Goal: Task Accomplishment & Management: Manage account settings

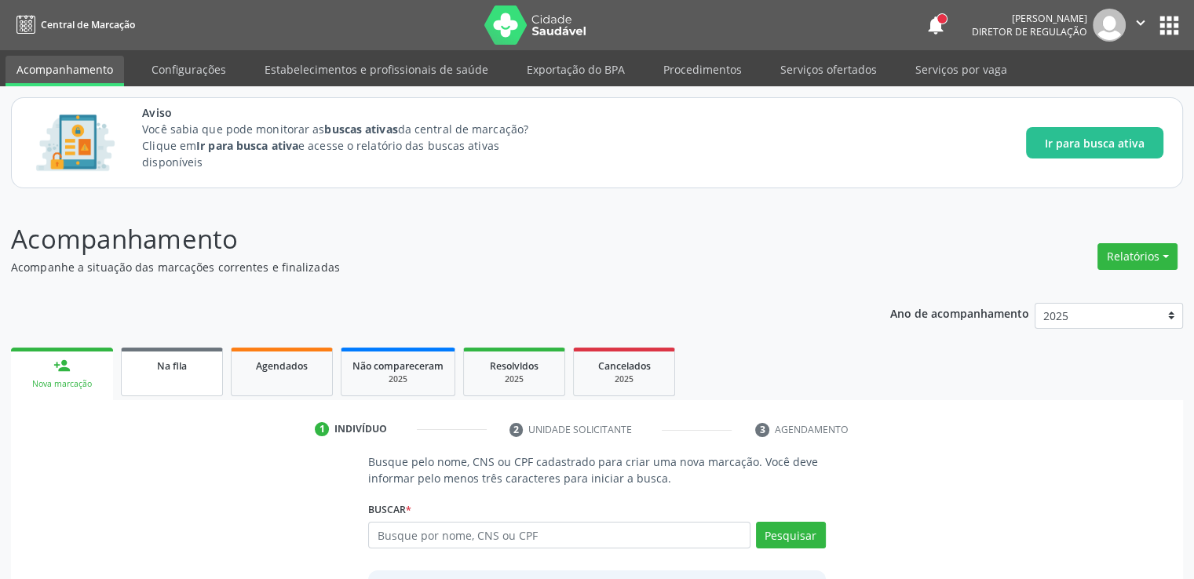
click at [159, 361] on span "Na fila" at bounding box center [172, 366] width 30 height 13
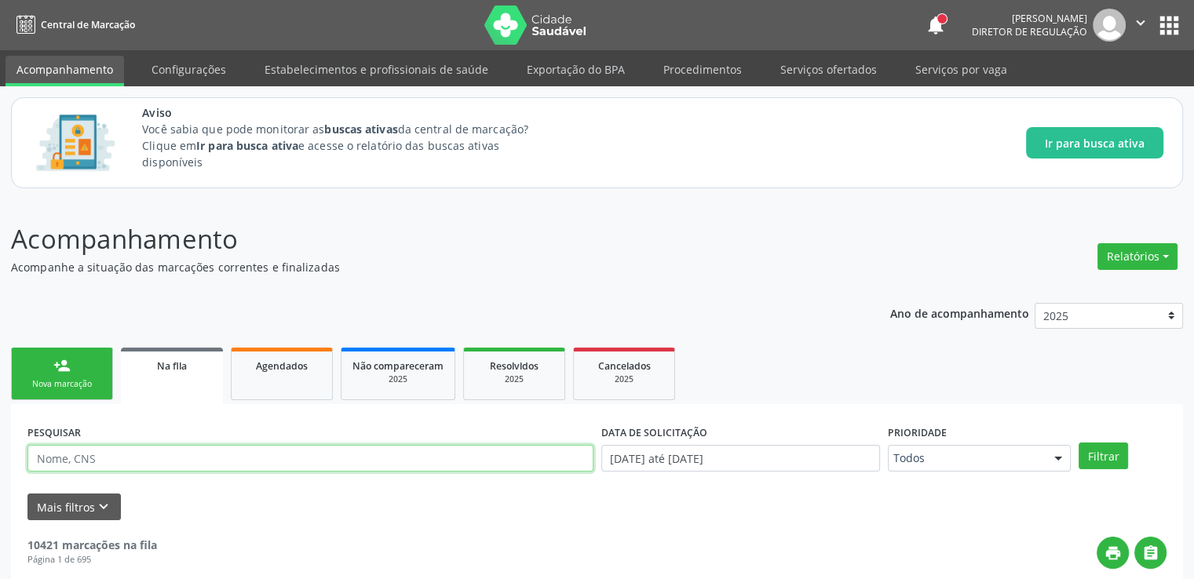
click at [138, 458] on input "text" at bounding box center [310, 458] width 566 height 27
paste input "708603559187286"
type input "708603559187286"
click at [1079, 443] on button "Filtrar" at bounding box center [1103, 456] width 49 height 27
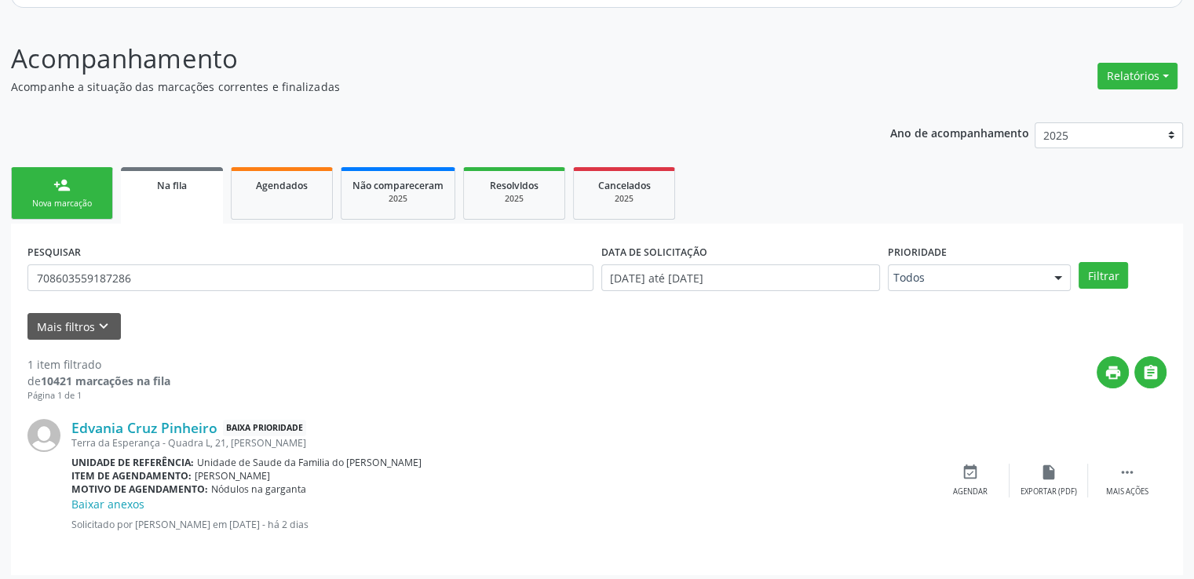
scroll to position [187, 0]
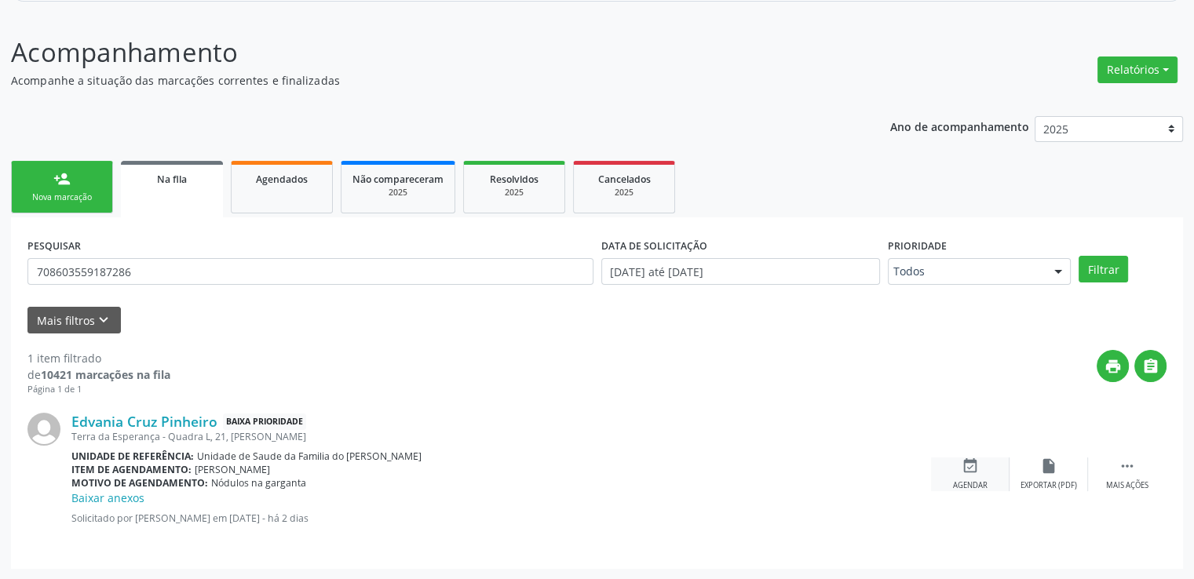
click at [969, 473] on icon "event_available" at bounding box center [970, 466] width 17 height 17
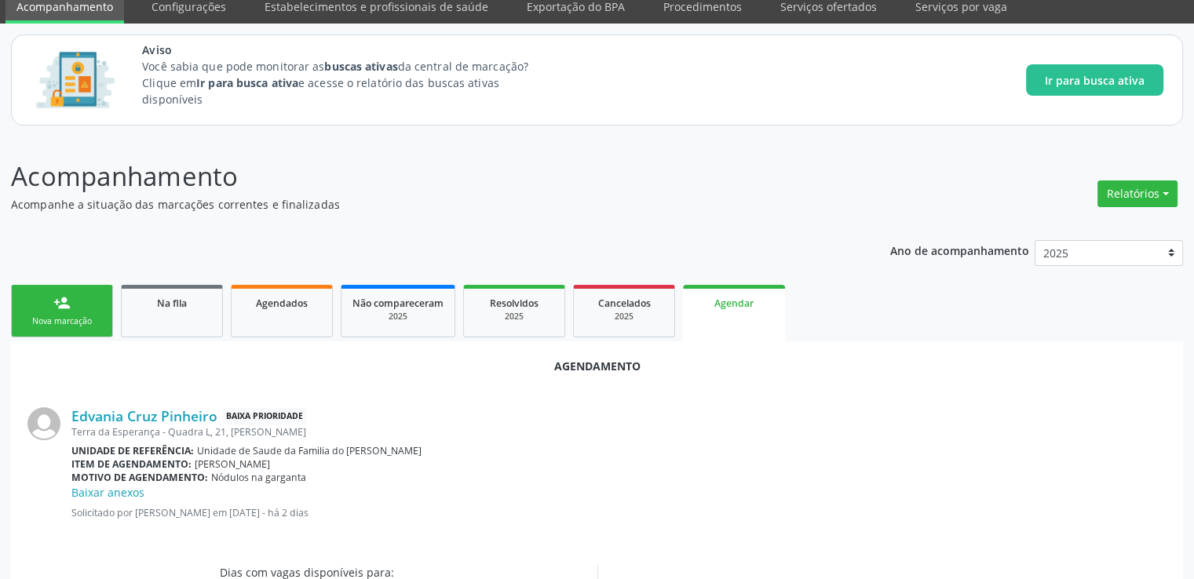
scroll to position [0, 0]
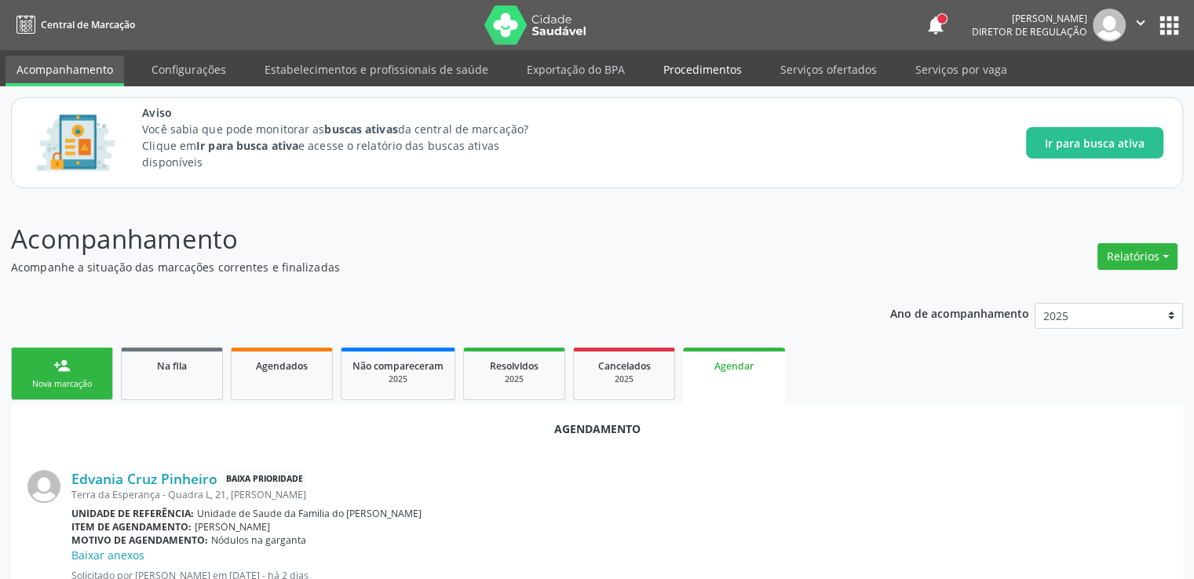
click at [706, 77] on link "Procedimentos" at bounding box center [702, 69] width 100 height 27
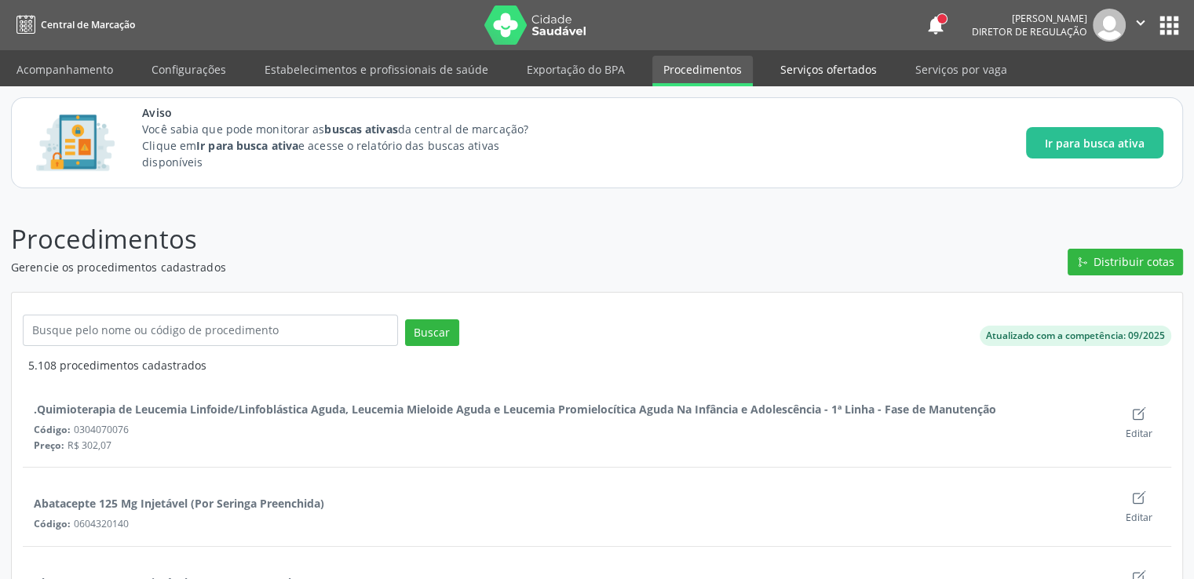
click at [830, 79] on link "Serviços ofertados" at bounding box center [828, 69] width 119 height 27
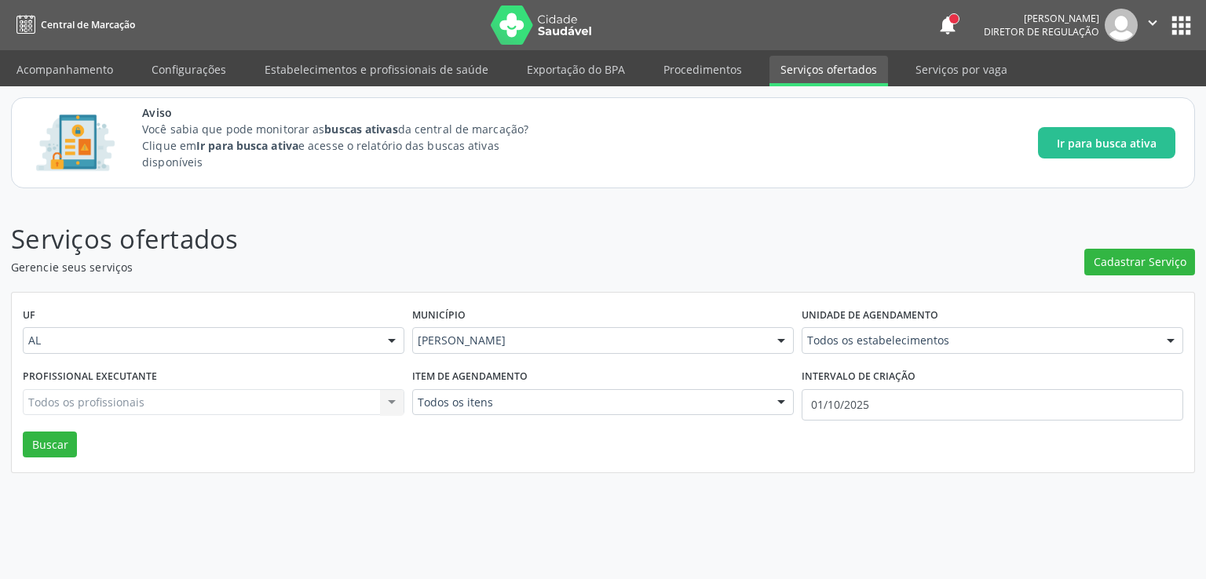
click at [807, 340] on input "text" at bounding box center [807, 348] width 0 height 31
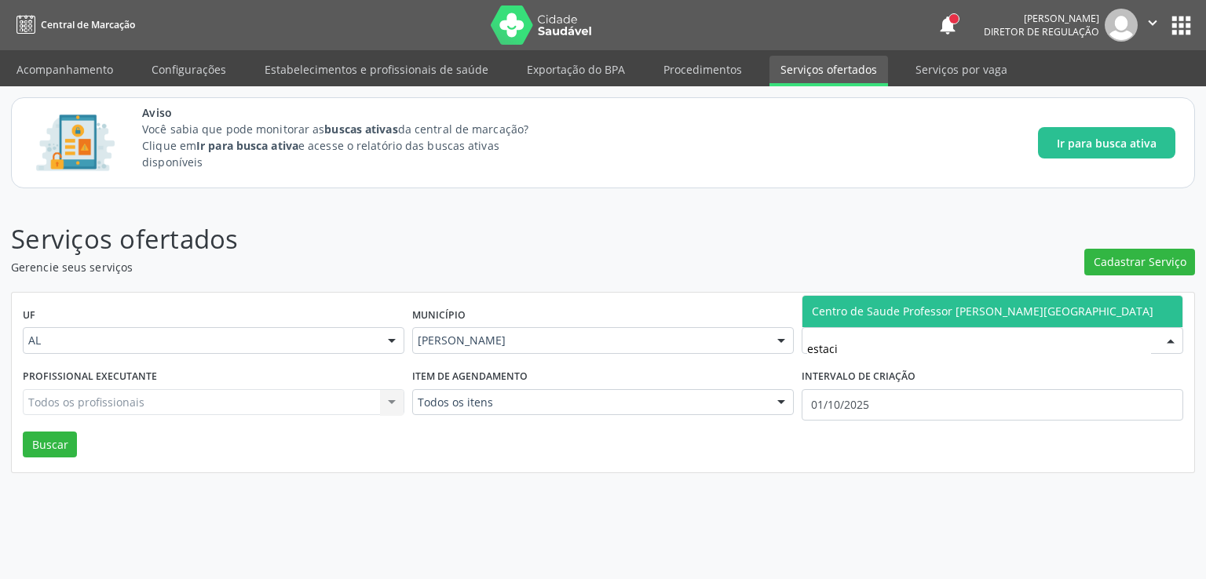
type input "estacio"
click at [851, 320] on span "Centro de Saude Professor [PERSON_NAME][GEOGRAPHIC_DATA]" at bounding box center [992, 311] width 380 height 31
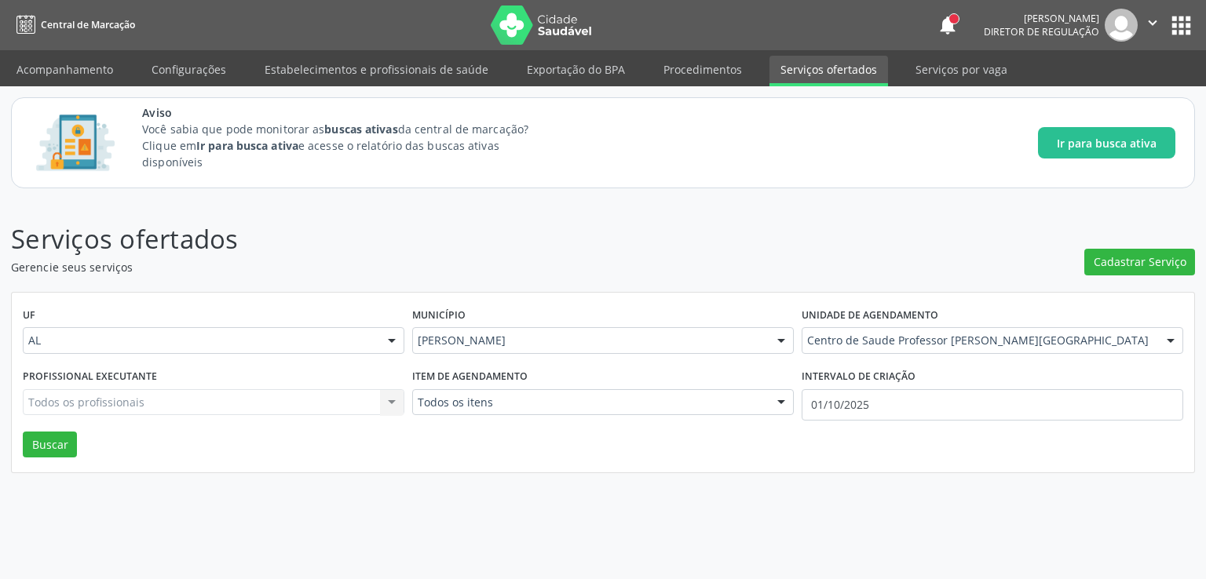
click at [851, 320] on span "Centro Municipal de Especialidade Odontologica" at bounding box center [940, 327] width 257 height 15
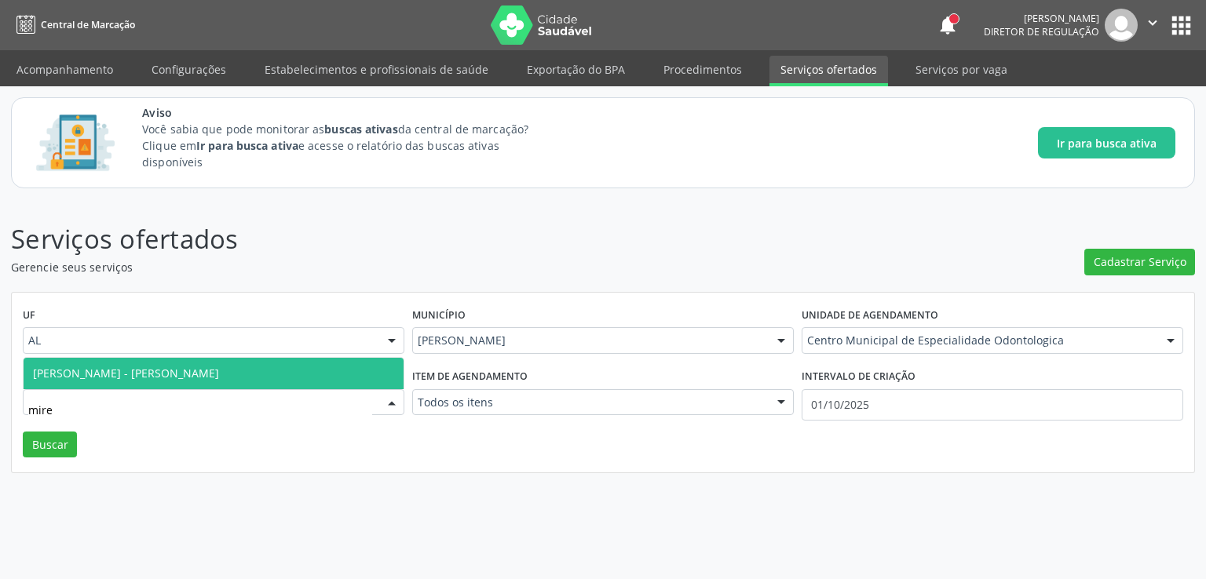
type input "mirel"
click at [167, 370] on span "[PERSON_NAME] - [PERSON_NAME]" at bounding box center [126, 373] width 186 height 15
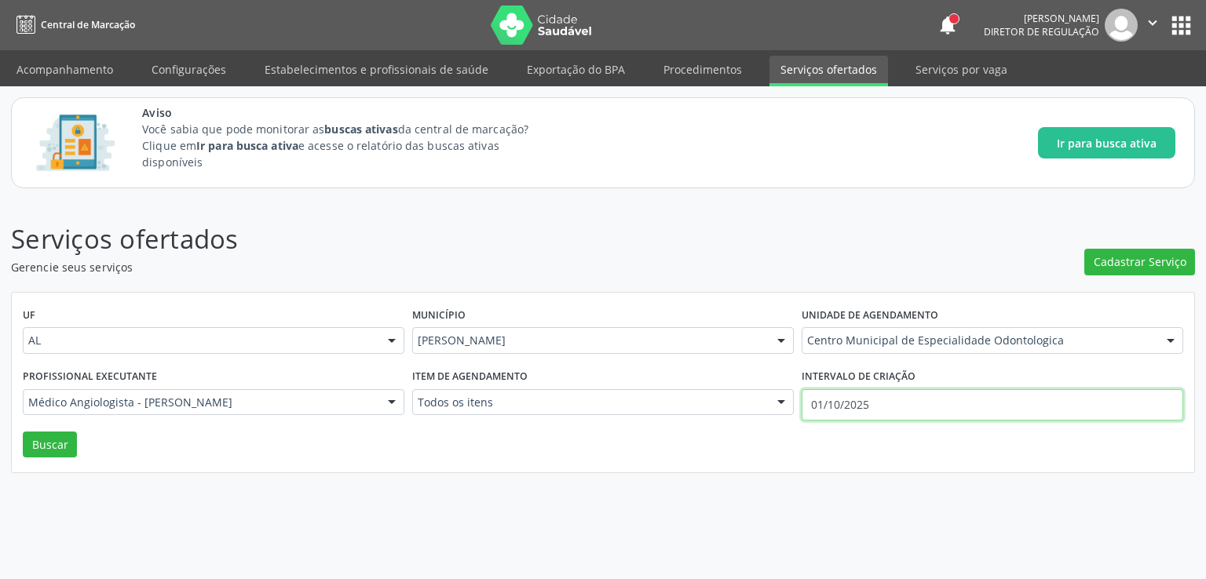
click at [862, 402] on input "01/10/2025" at bounding box center [991, 404] width 381 height 31
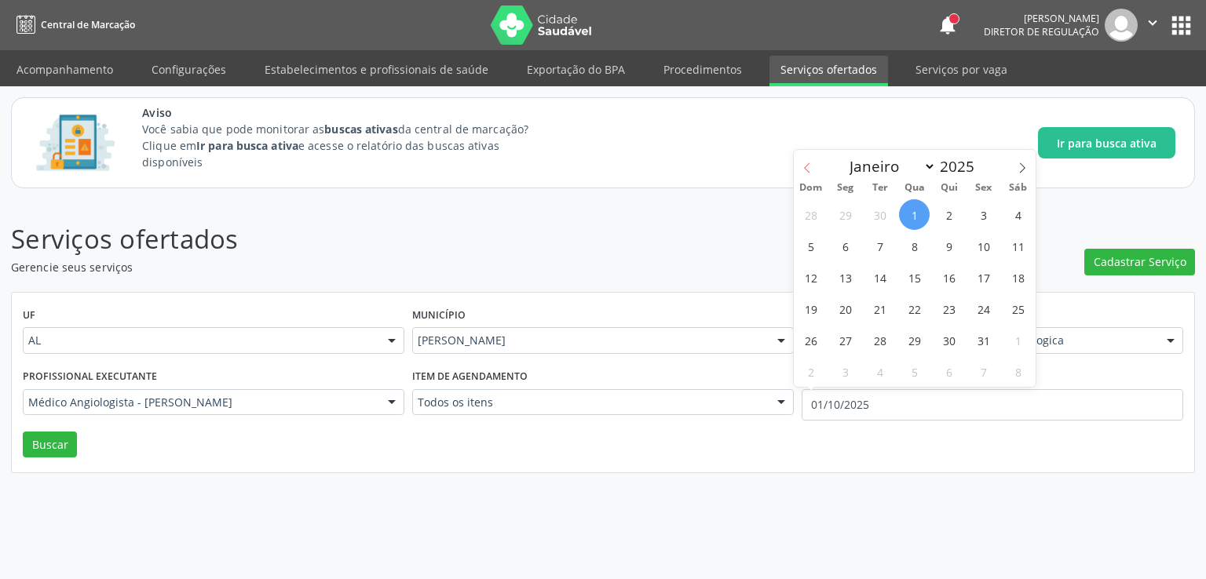
click at [805, 168] on icon at bounding box center [806, 167] width 11 height 11
click at [1023, 162] on icon at bounding box center [1022, 167] width 11 height 11
select select "7"
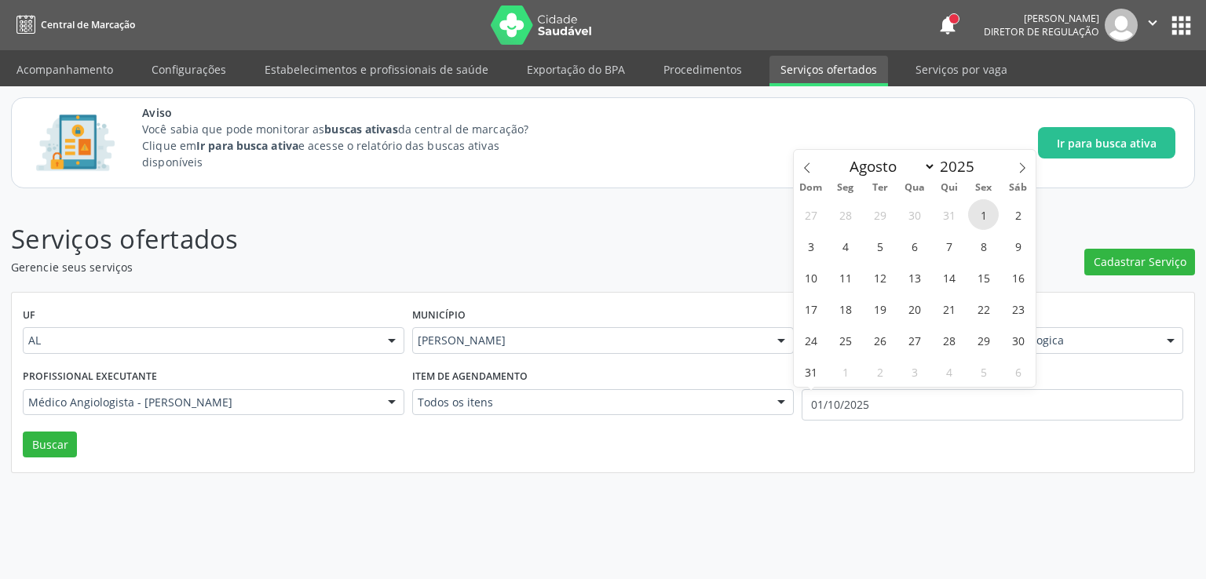
click at [977, 208] on span "1" at bounding box center [983, 214] width 31 height 31
type input "[DATE]"
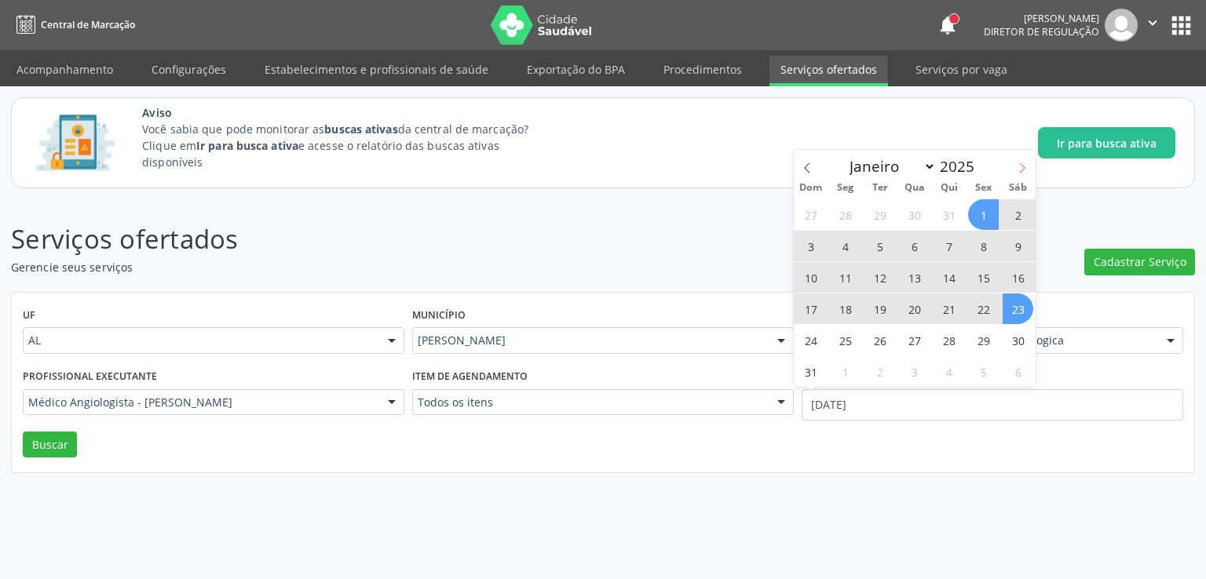
click at [1021, 170] on icon at bounding box center [1022, 167] width 11 height 11
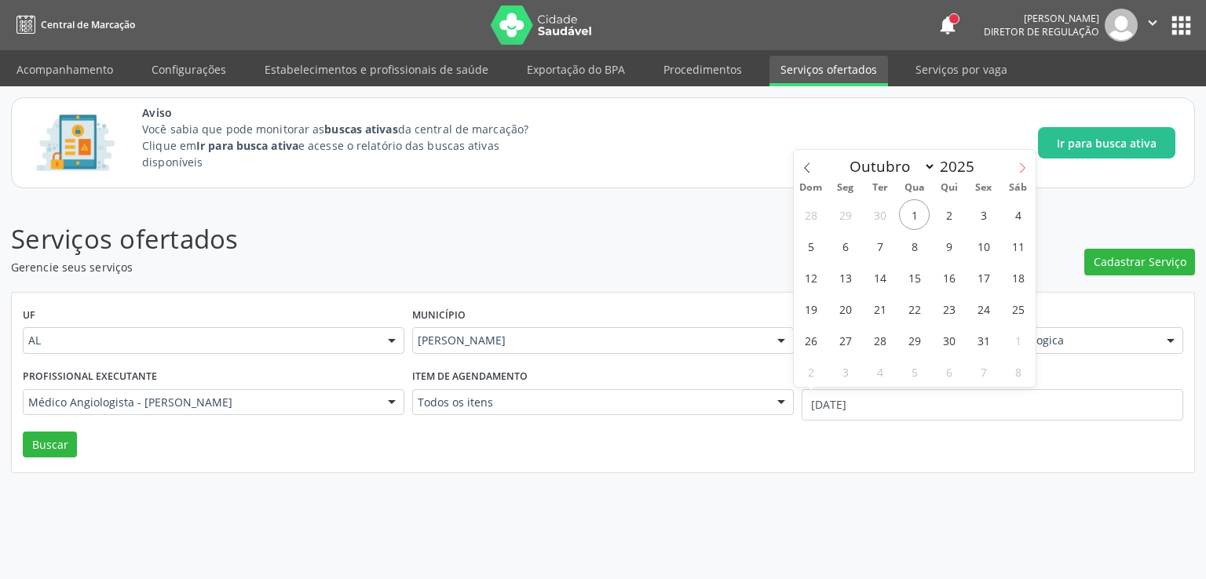
click at [1021, 170] on icon at bounding box center [1022, 167] width 11 height 11
select select "11"
click at [1021, 170] on icon at bounding box center [1022, 167] width 11 height 11
type input "2026"
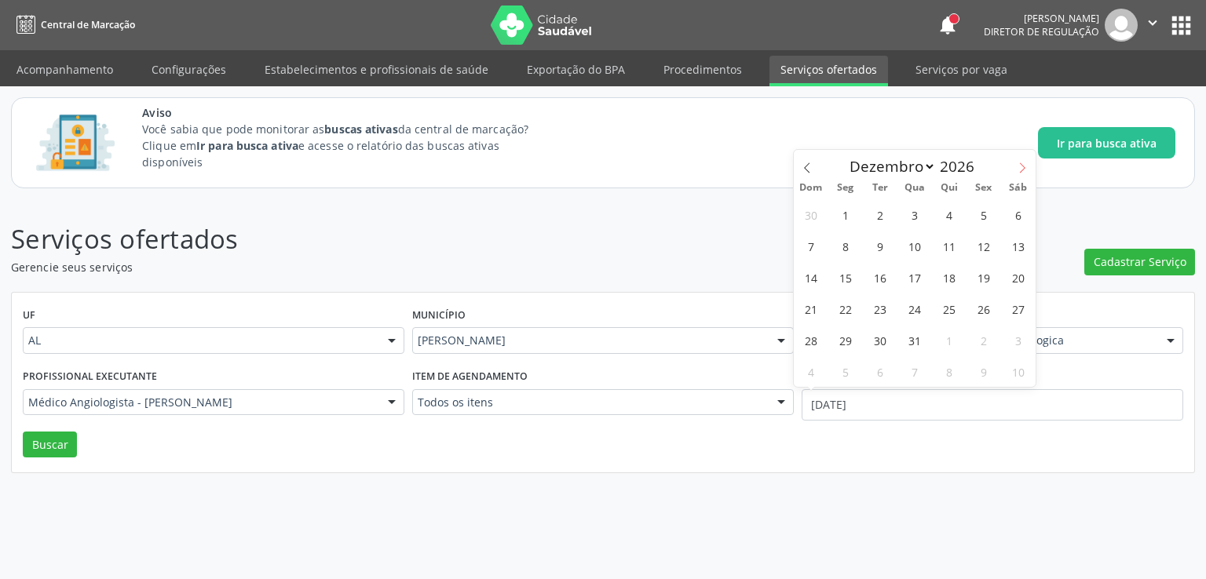
select select "0"
click at [805, 166] on icon at bounding box center [806, 167] width 11 height 11
type input "2025"
click at [805, 166] on icon at bounding box center [806, 167] width 11 height 11
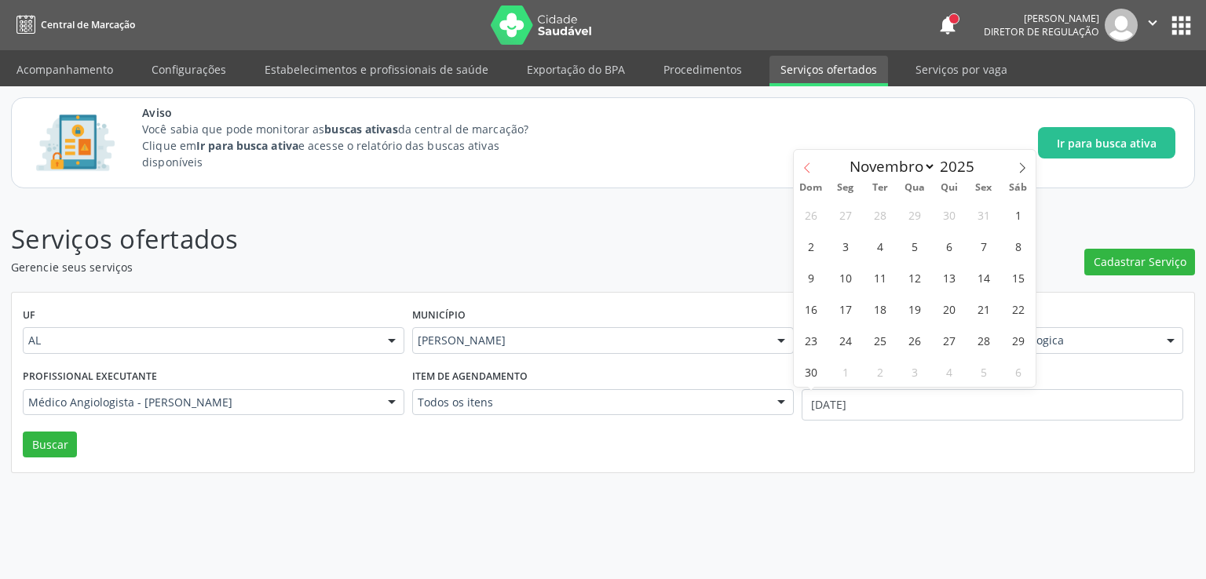
select select "9"
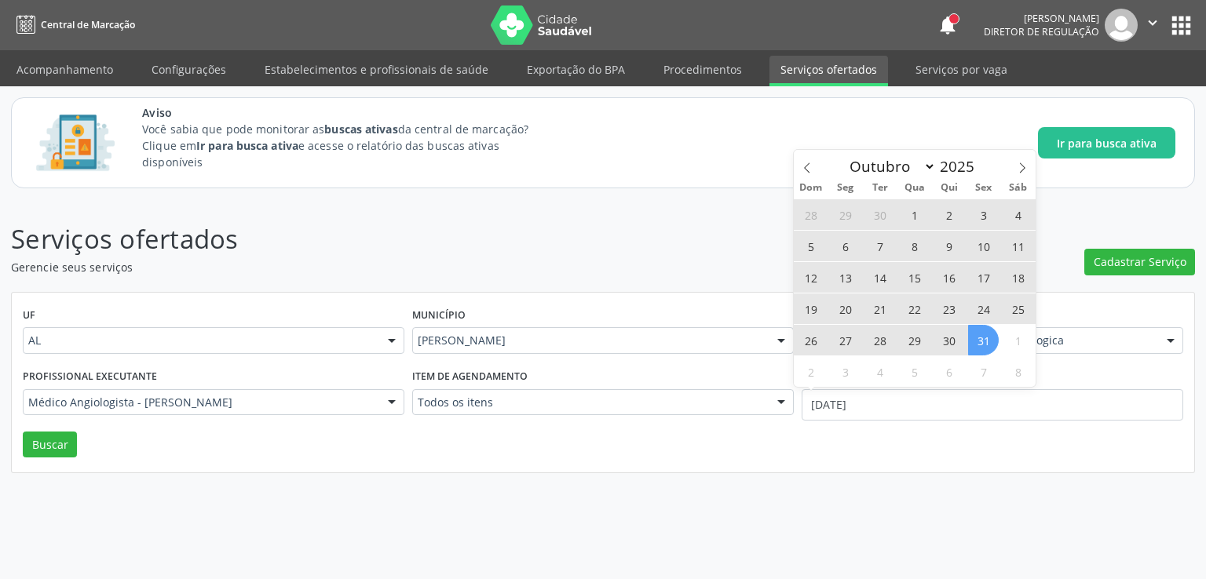
click at [989, 345] on span "31" at bounding box center [983, 340] width 31 height 31
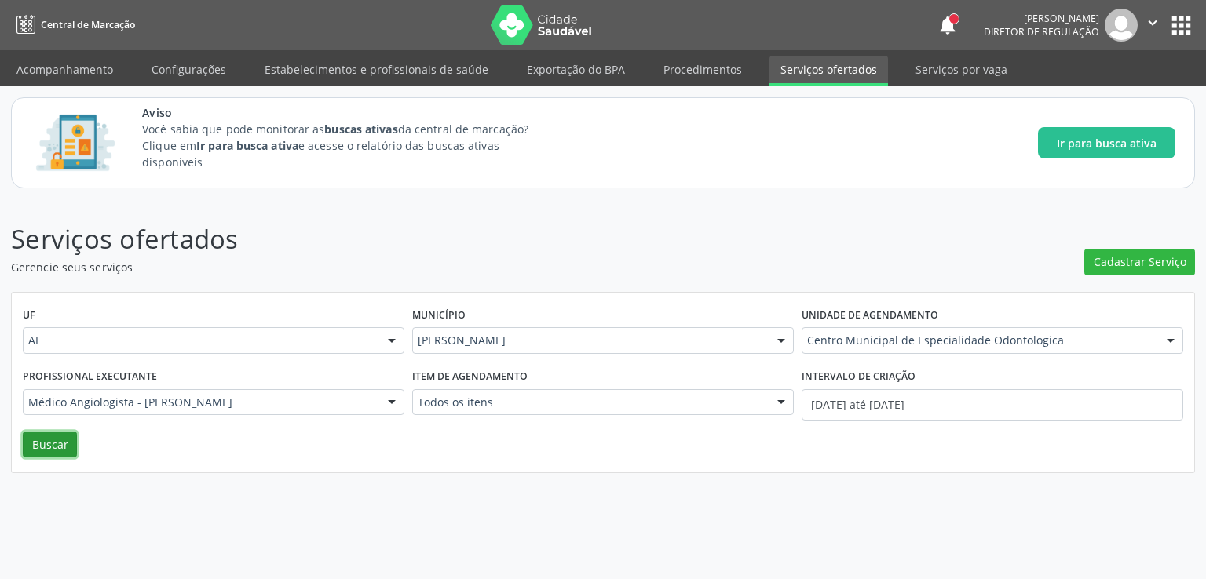
click at [60, 437] on button "Buscar" at bounding box center [50, 445] width 54 height 27
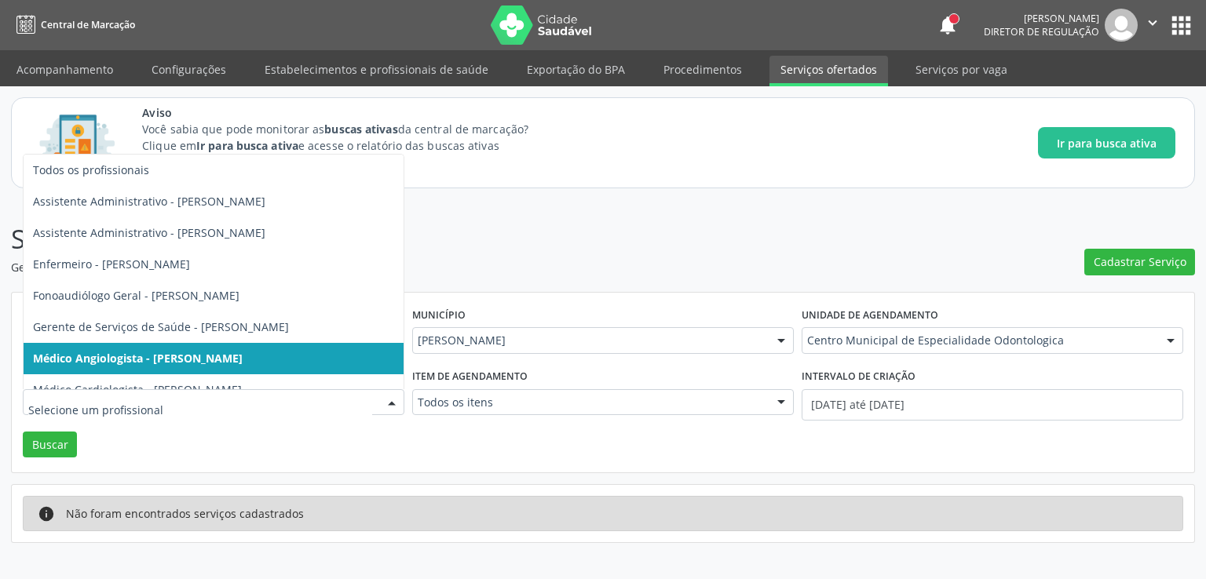
click at [807, 341] on input "text" at bounding box center [807, 348] width 0 height 31
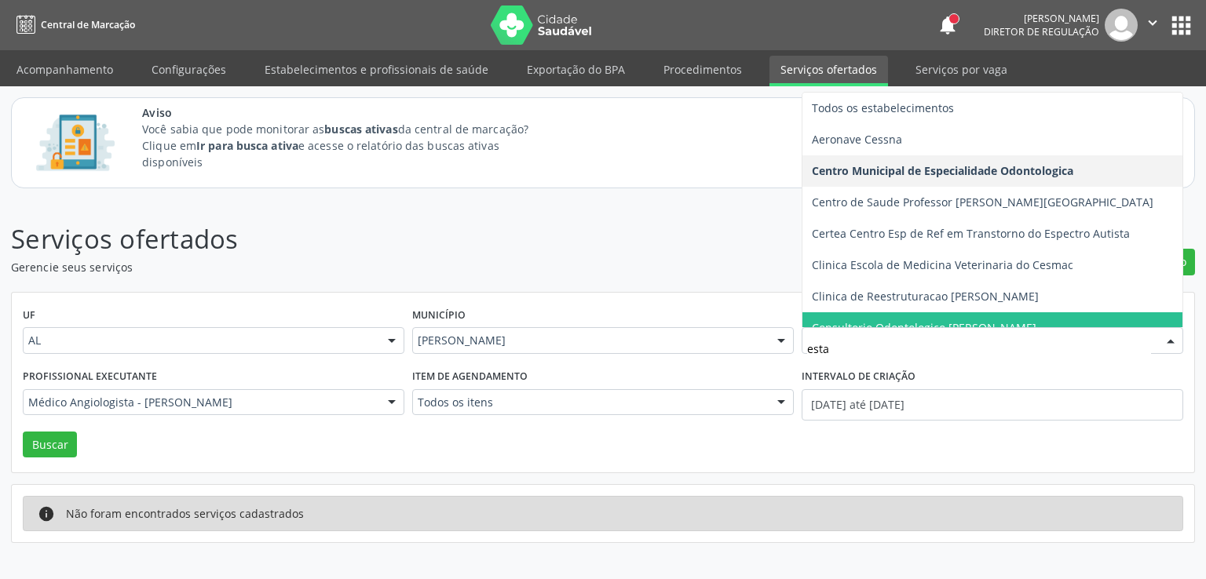
type input "estac"
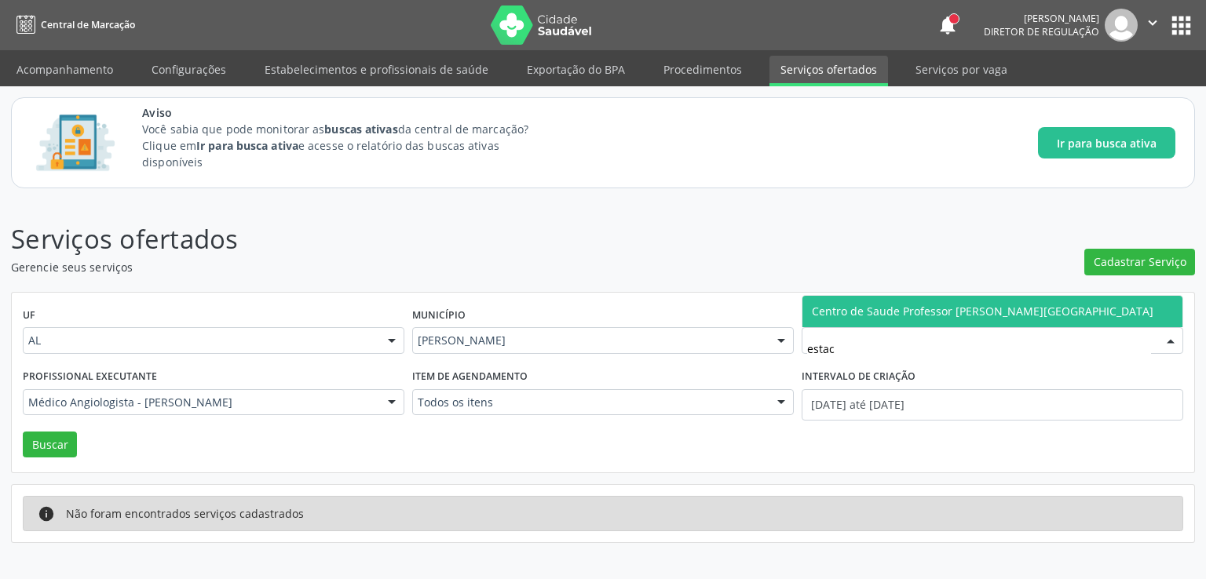
click at [984, 314] on span "Centro de Saude Professor [PERSON_NAME][GEOGRAPHIC_DATA]" at bounding box center [982, 311] width 341 height 15
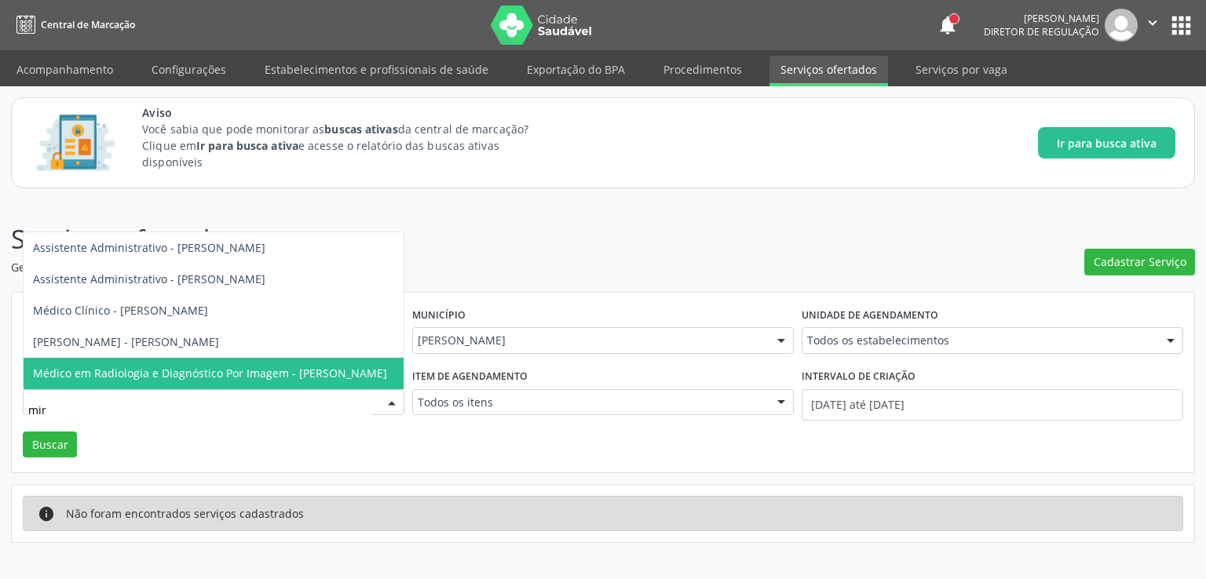
type input "mire"
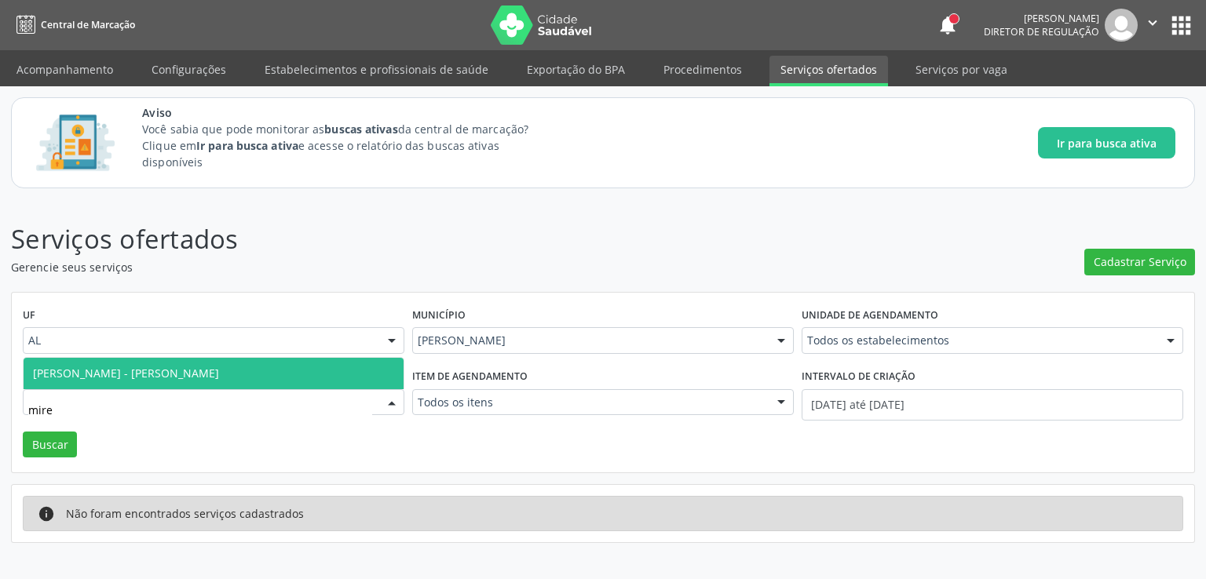
click at [219, 372] on span "[PERSON_NAME] - [PERSON_NAME]" at bounding box center [126, 373] width 186 height 15
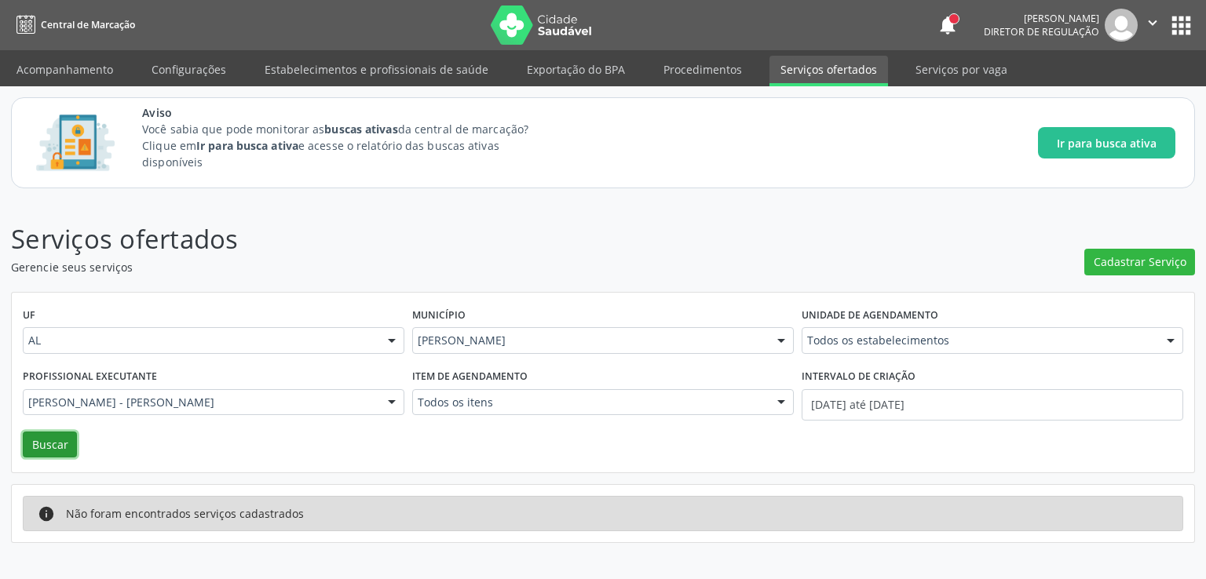
click at [42, 444] on button "Buscar" at bounding box center [50, 445] width 54 height 27
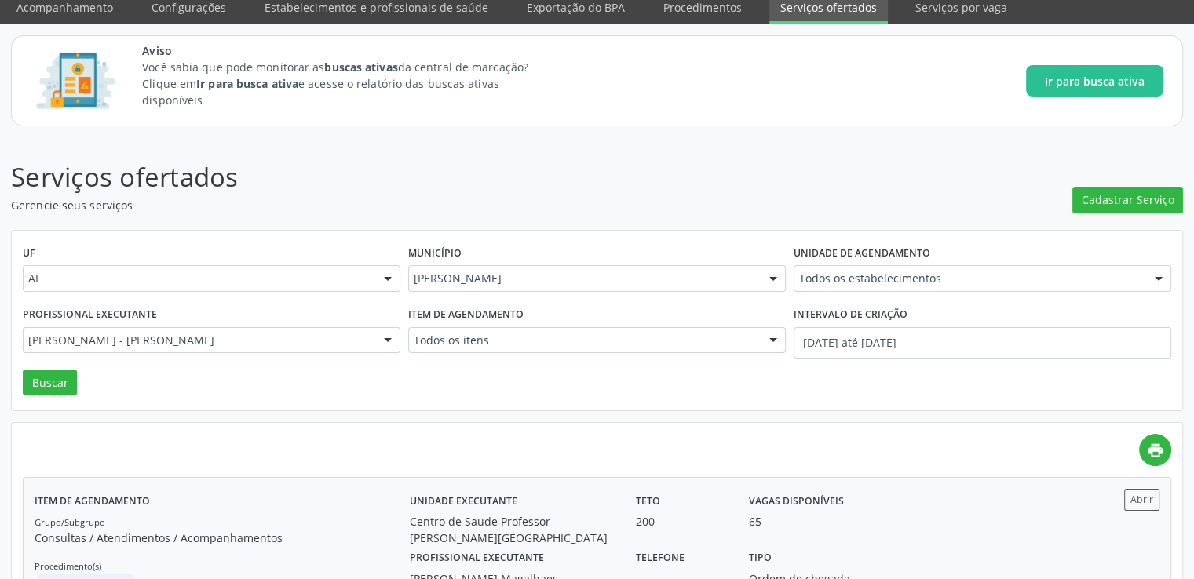
scroll to position [124, 0]
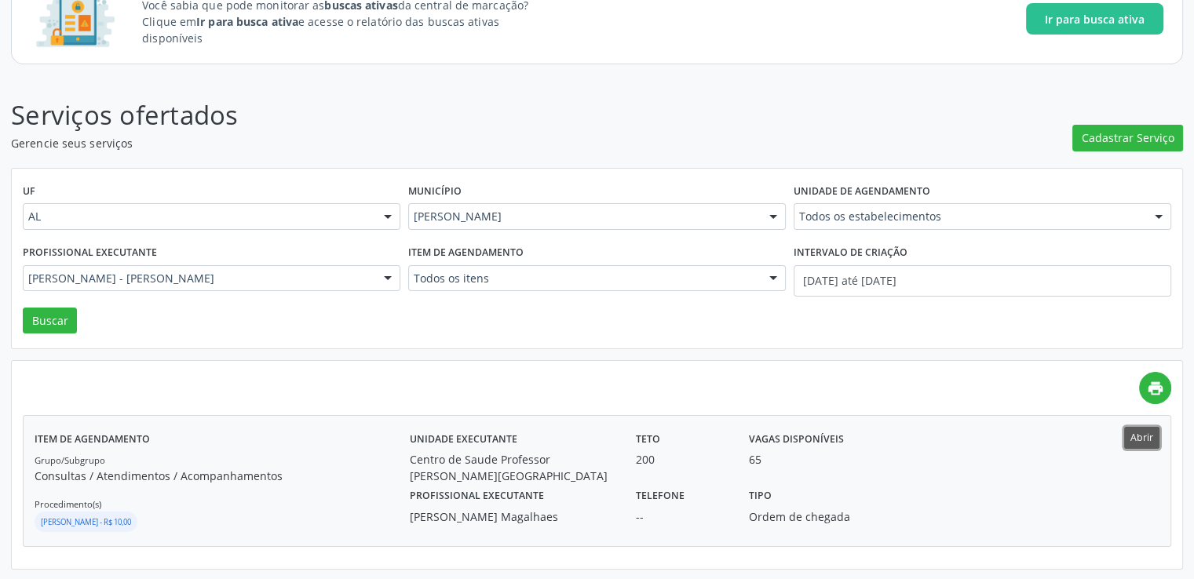
click at [1146, 437] on button "Abrir" at bounding box center [1141, 437] width 35 height 21
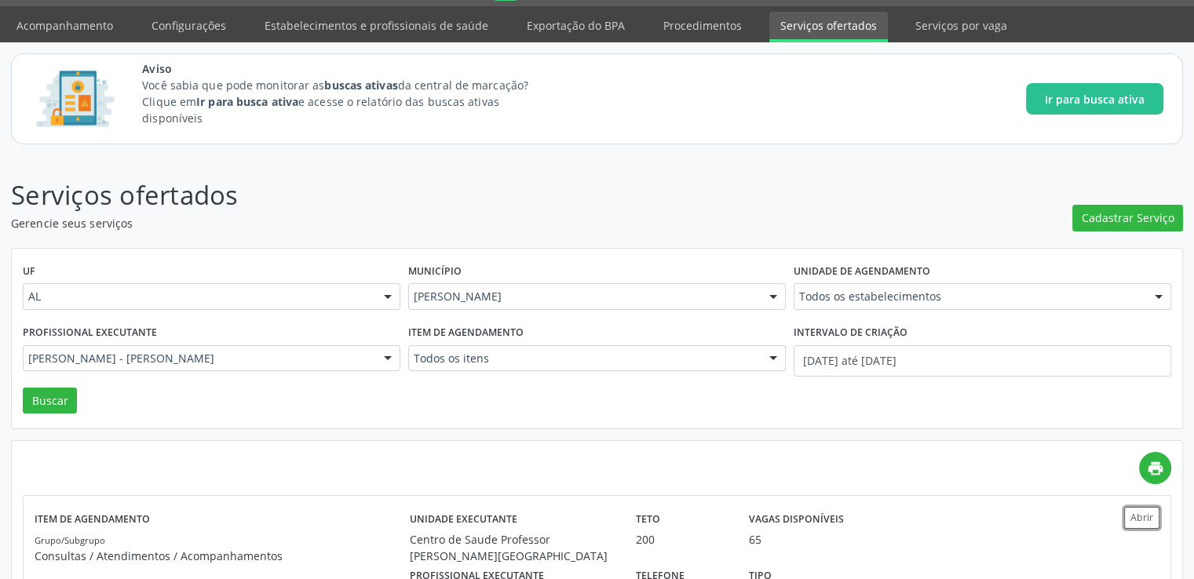
scroll to position [0, 0]
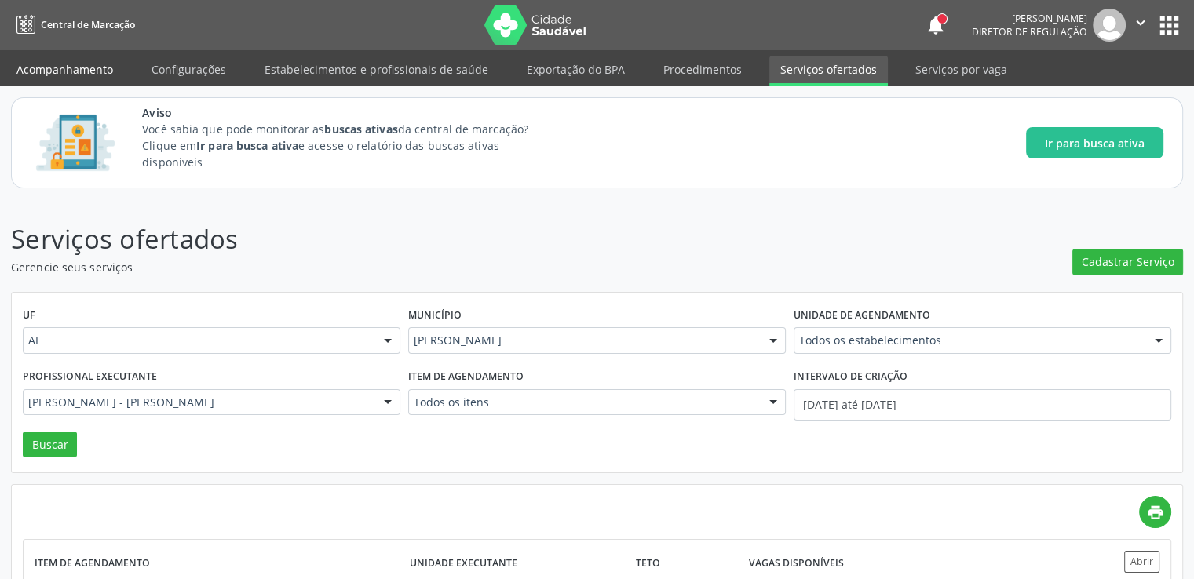
click at [78, 73] on link "Acompanhamento" at bounding box center [64, 69] width 119 height 27
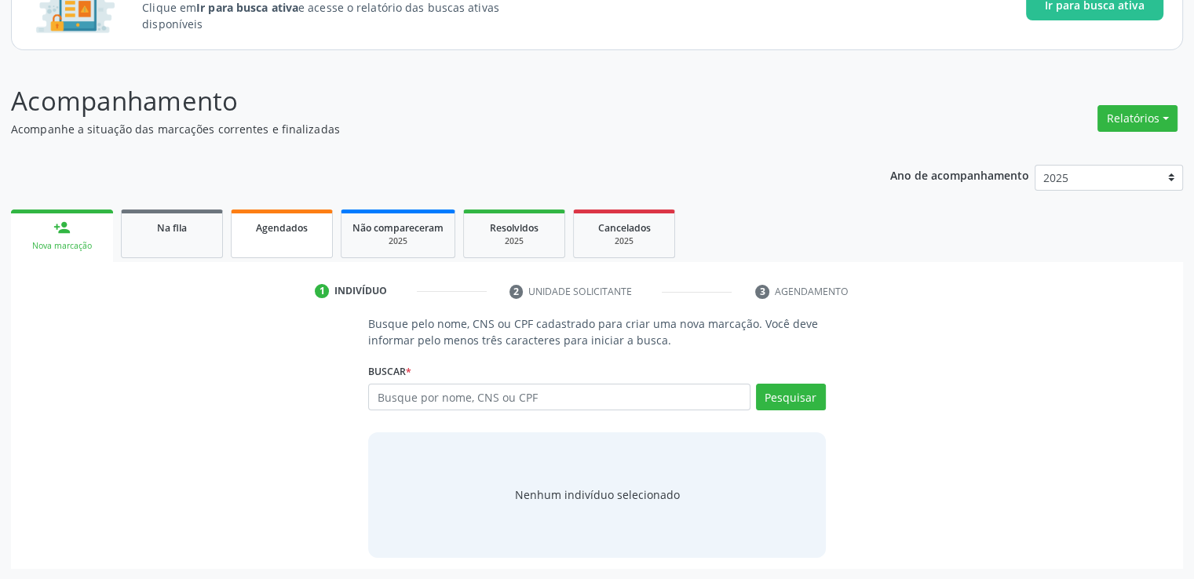
click at [278, 239] on link "Agendados" at bounding box center [282, 234] width 102 height 49
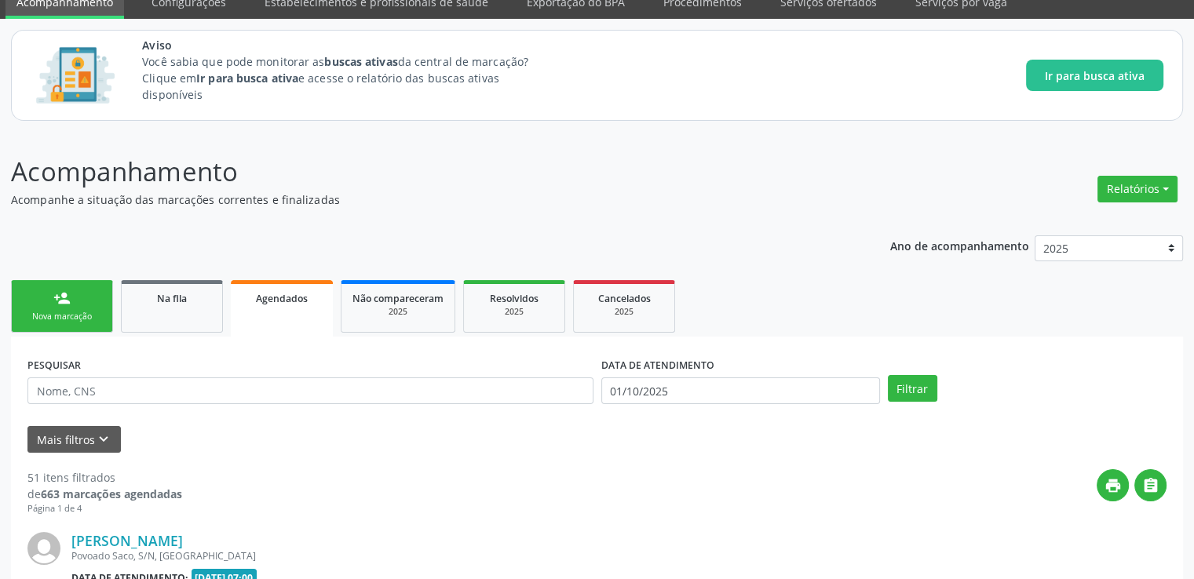
scroll to position [138, 0]
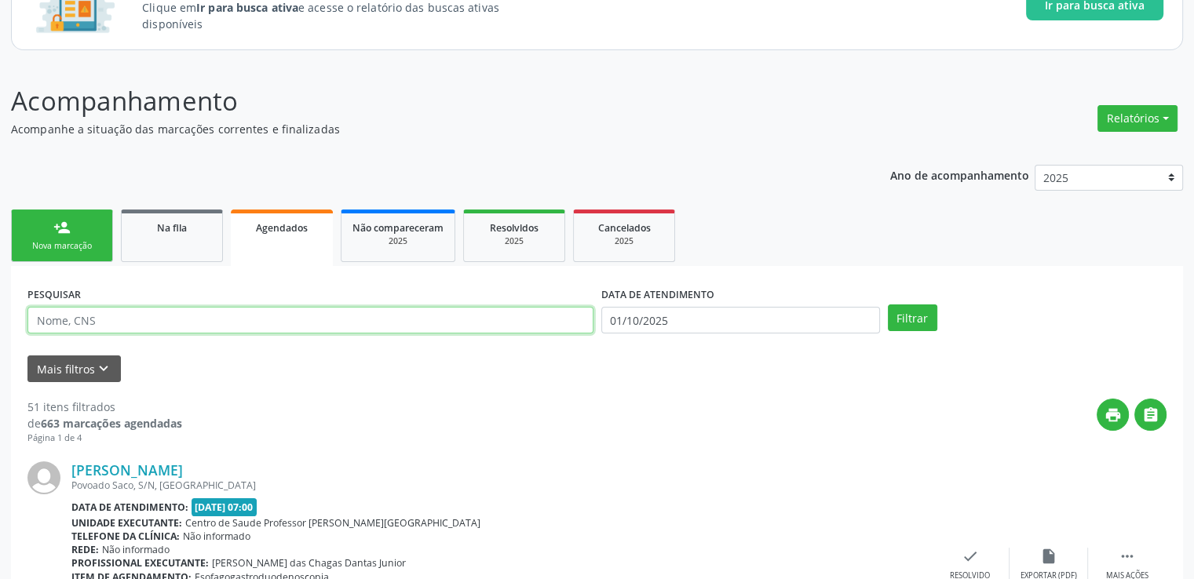
click at [132, 314] on input "text" at bounding box center [310, 320] width 566 height 27
paste input "700602987149068"
type input "700602987149068"
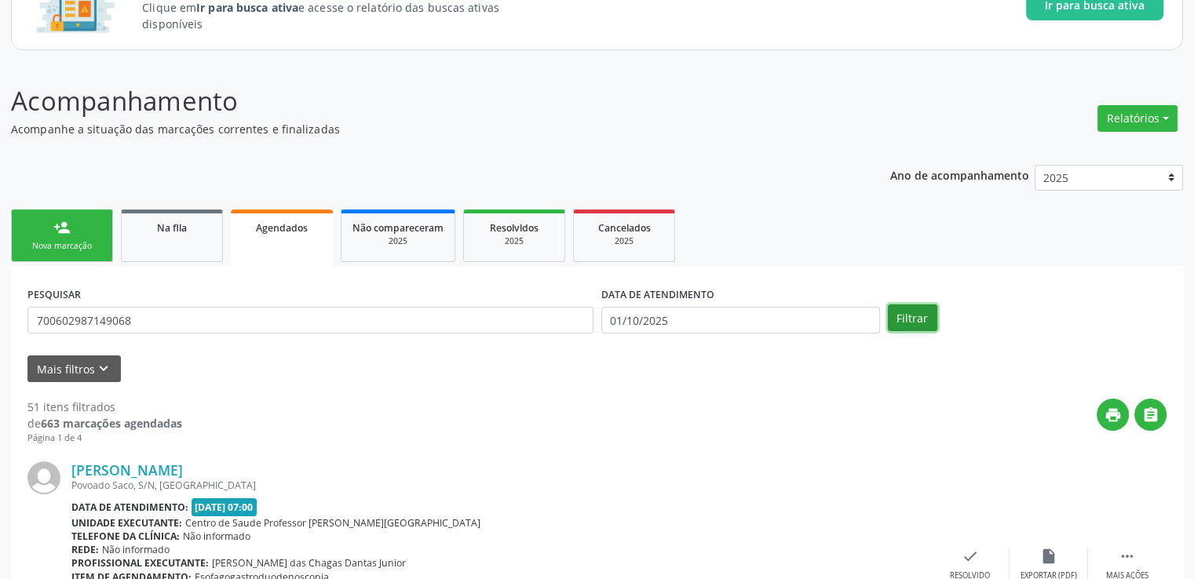
click at [911, 318] on button "Filtrar" at bounding box center [912, 318] width 49 height 27
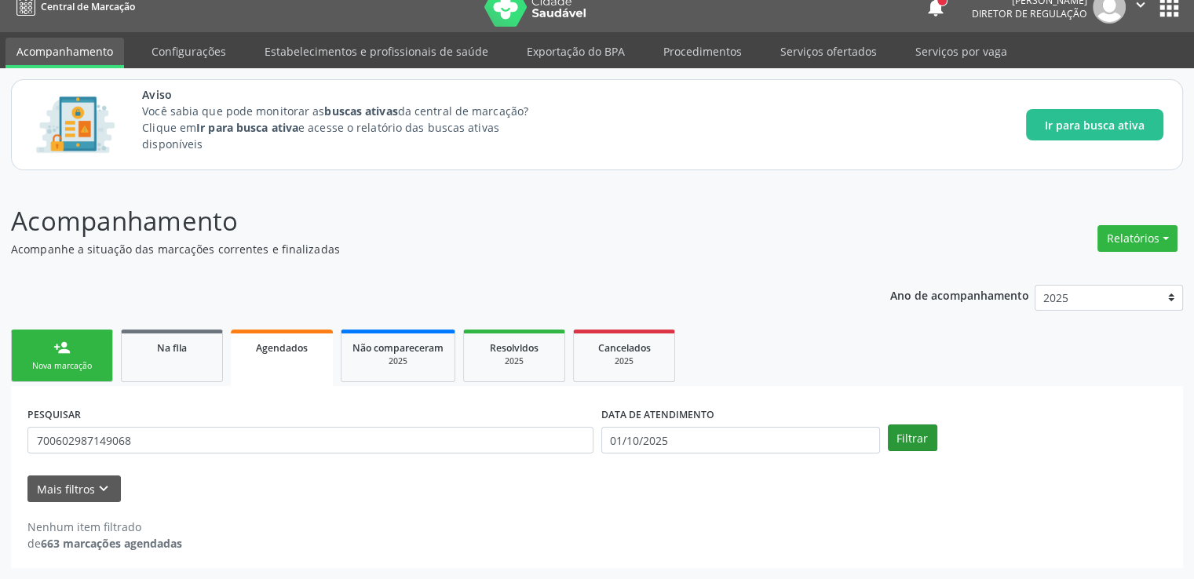
scroll to position [17, 0]
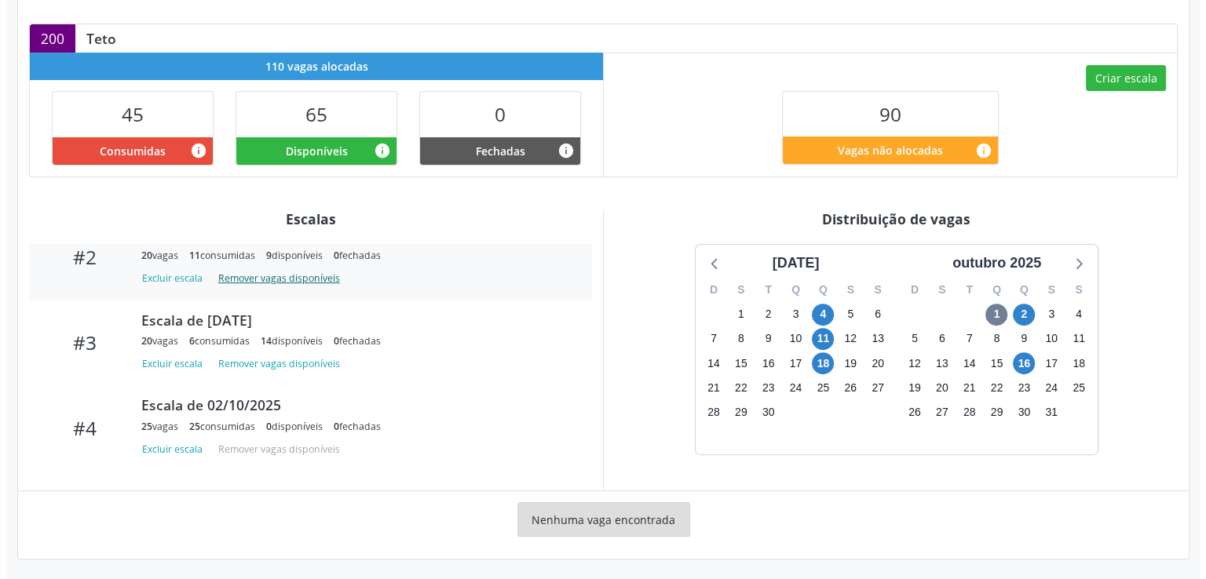
scroll to position [248, 0]
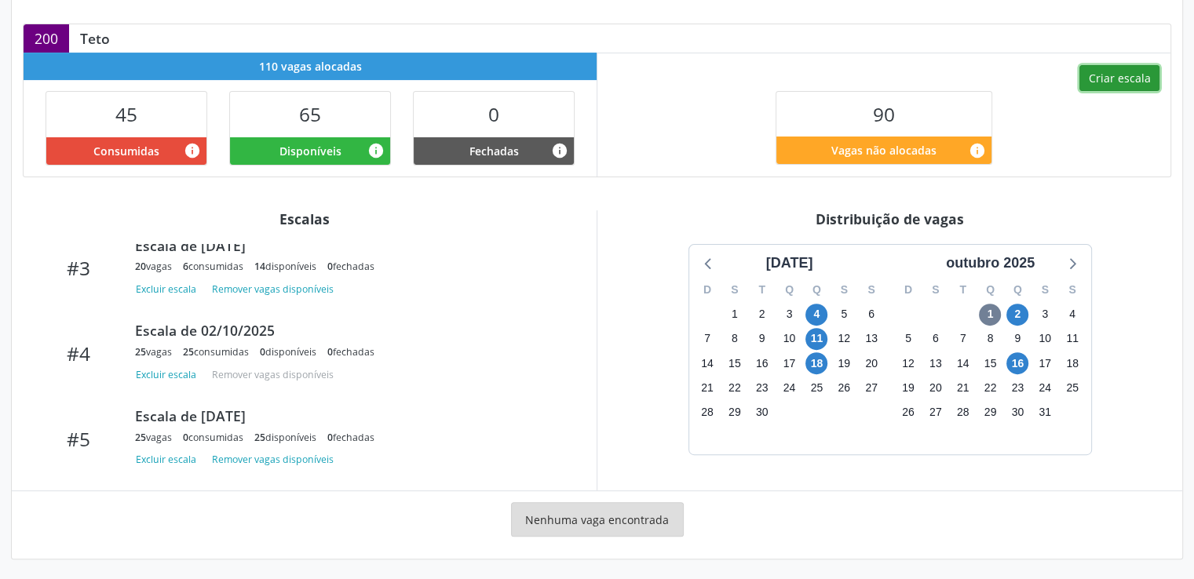
click at [1128, 76] on button "Criar escala" at bounding box center [1119, 78] width 80 height 27
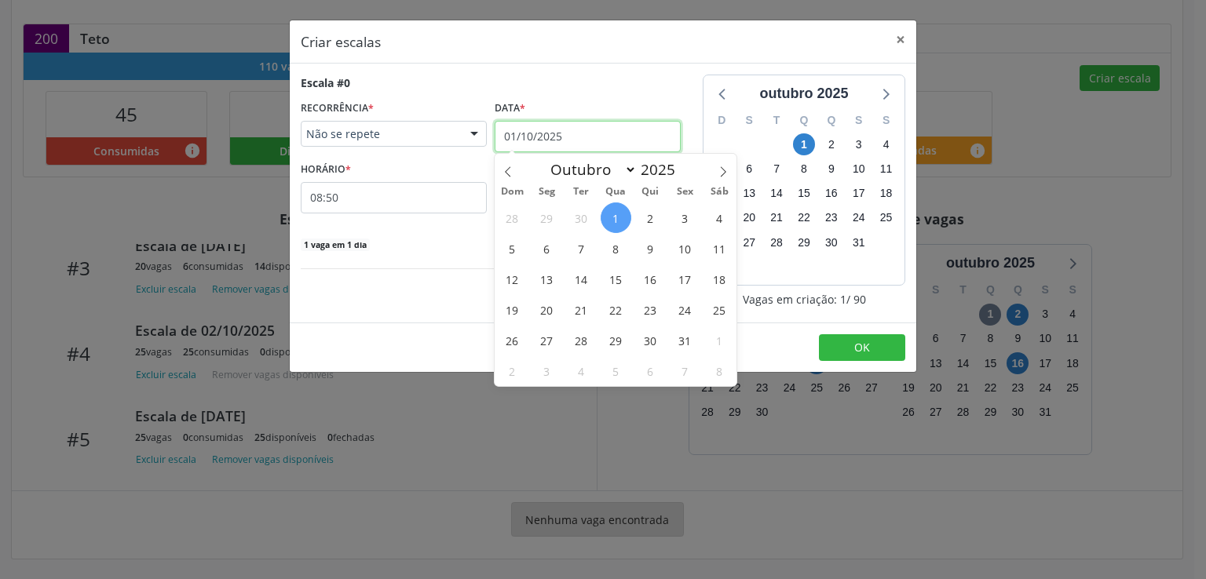
click at [549, 130] on input "01/10/2025" at bounding box center [588, 136] width 186 height 31
click at [652, 217] on span "2" at bounding box center [650, 218] width 31 height 31
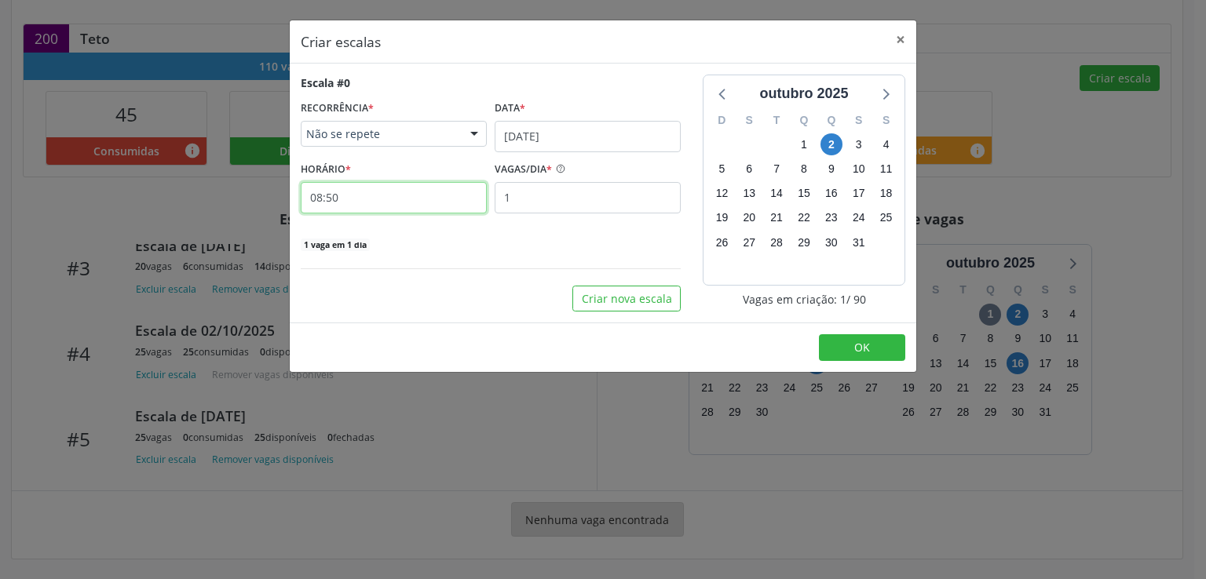
click at [367, 189] on input "08:50" at bounding box center [394, 197] width 186 height 31
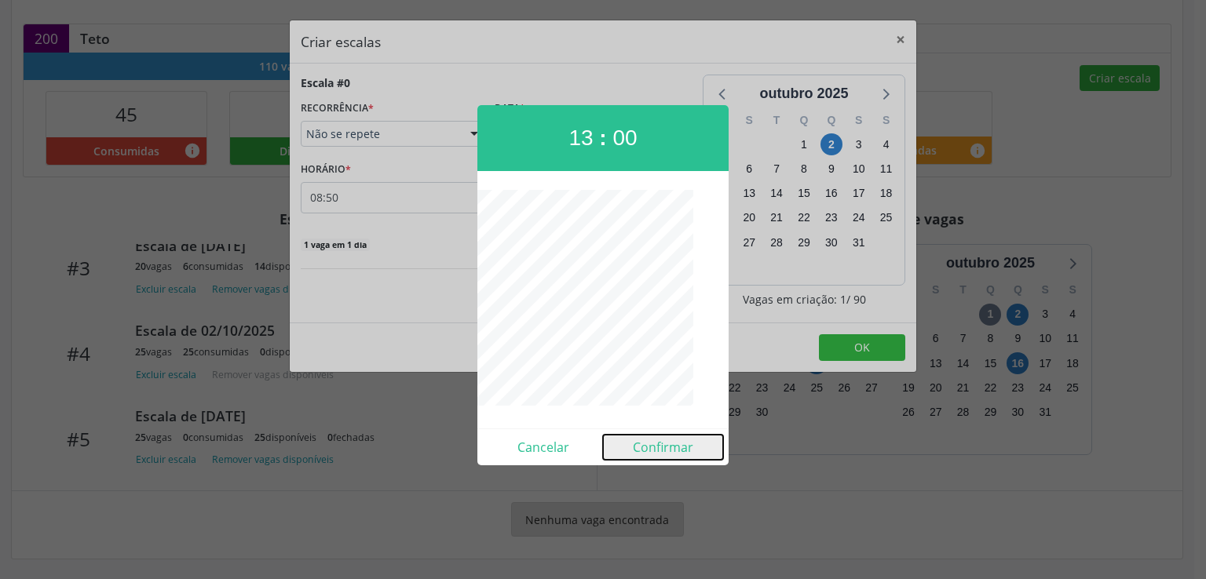
click at [659, 443] on button "Confirmar" at bounding box center [663, 447] width 120 height 25
type input "13:00"
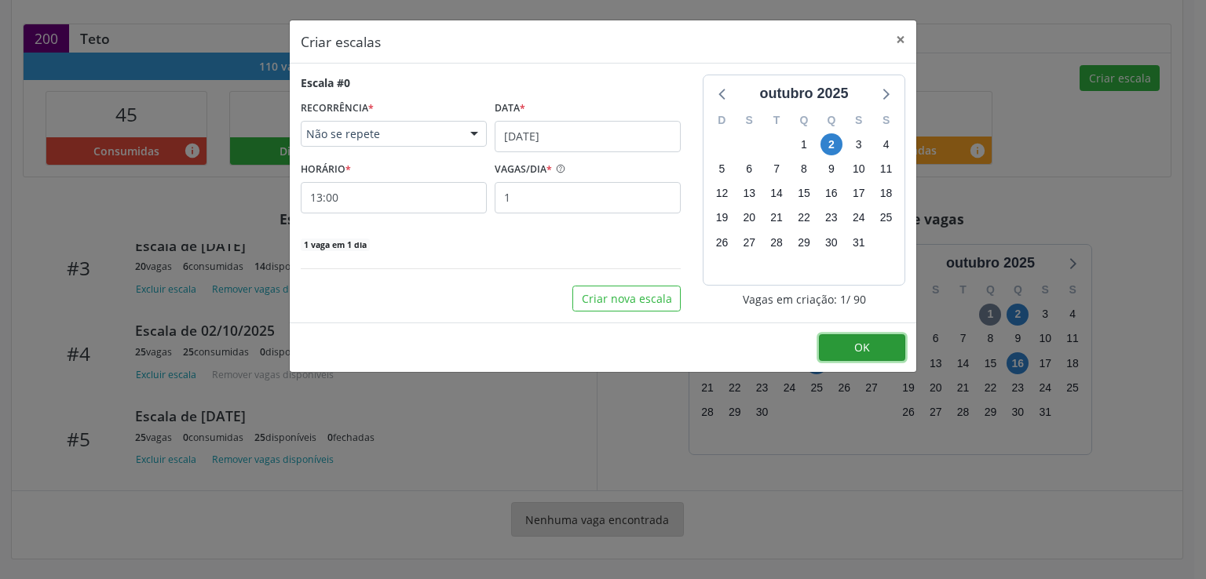
click at [851, 341] on button "OK" at bounding box center [862, 347] width 86 height 27
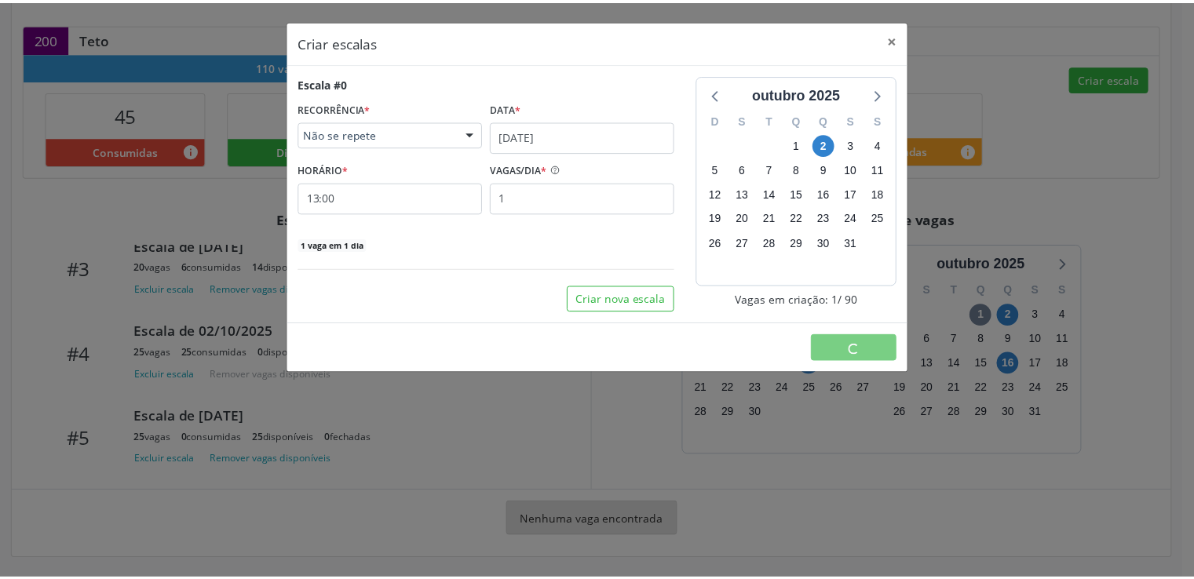
scroll to position [0, 0]
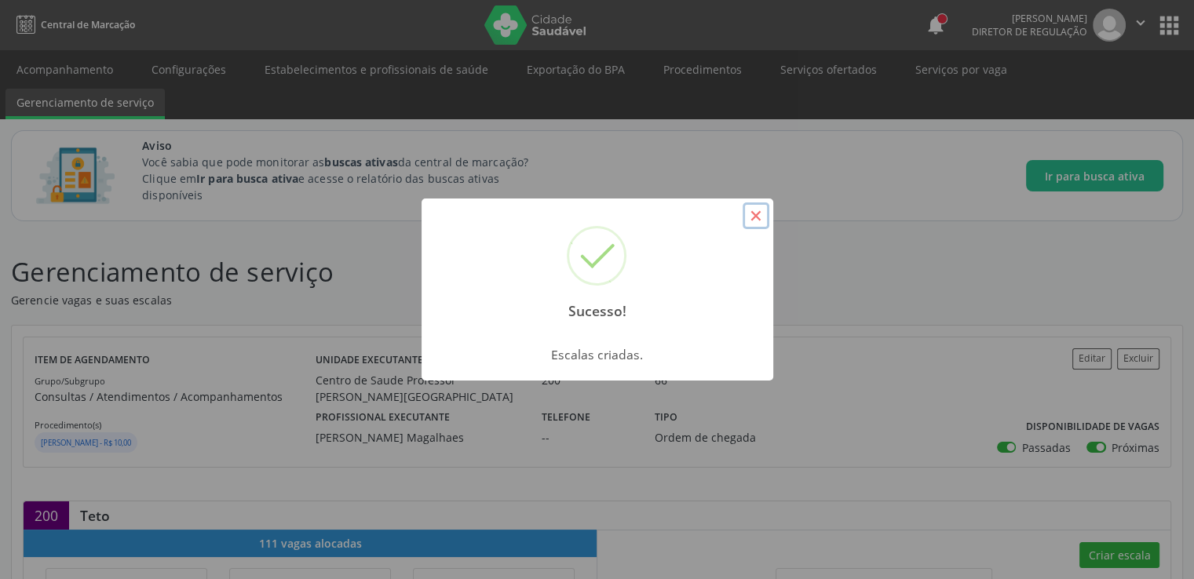
click at [754, 214] on button "×" at bounding box center [756, 216] width 27 height 27
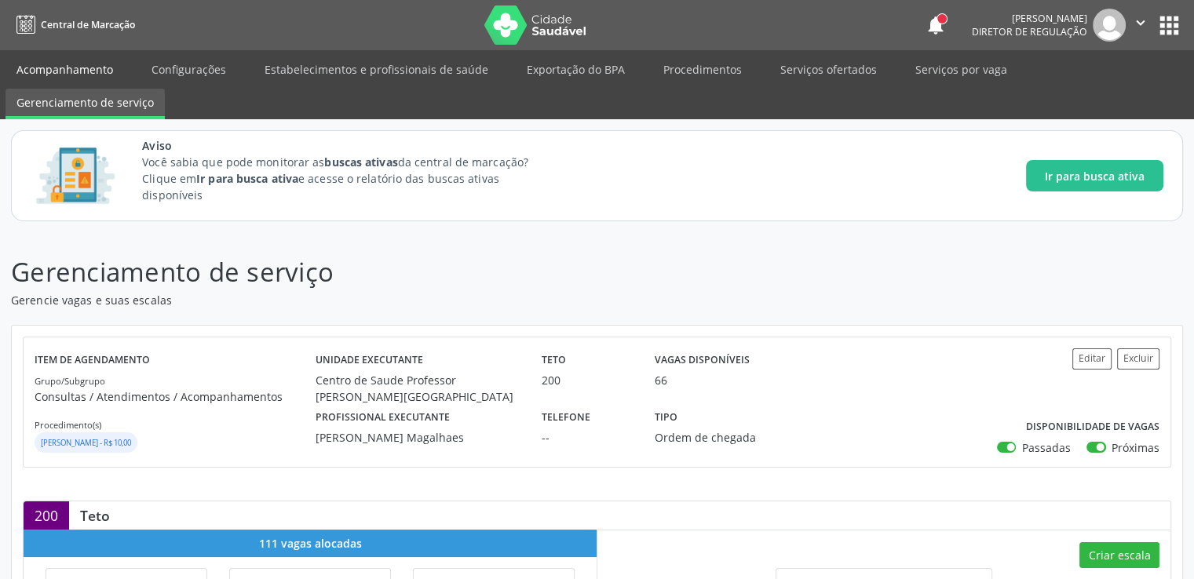
click at [75, 75] on link "Acompanhamento" at bounding box center [64, 69] width 119 height 27
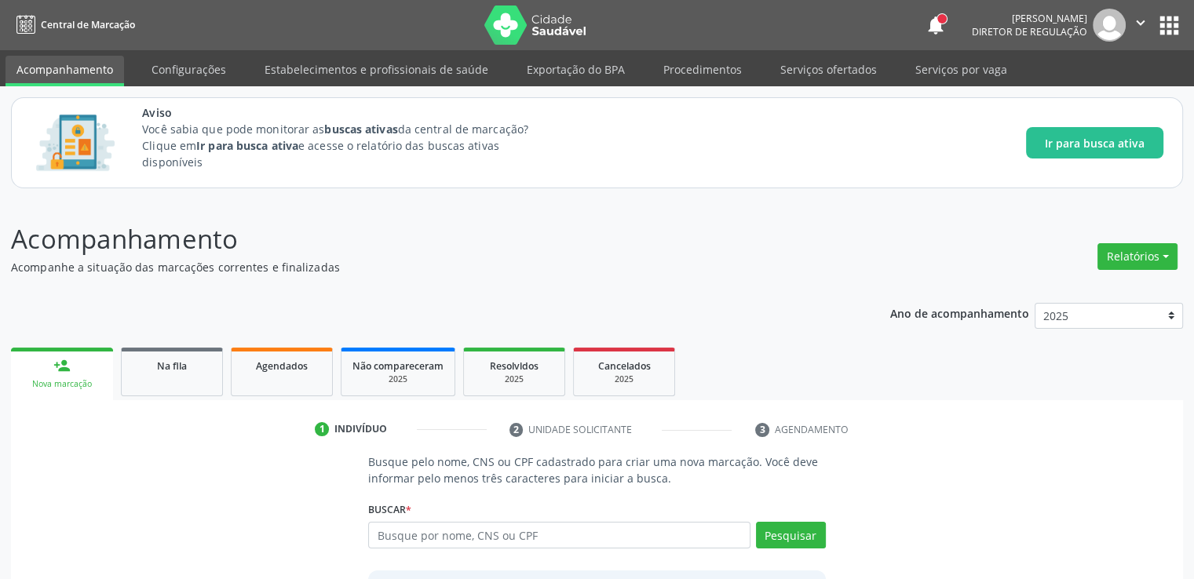
click at [1174, 30] on button "apps" at bounding box center [1168, 25] width 27 height 27
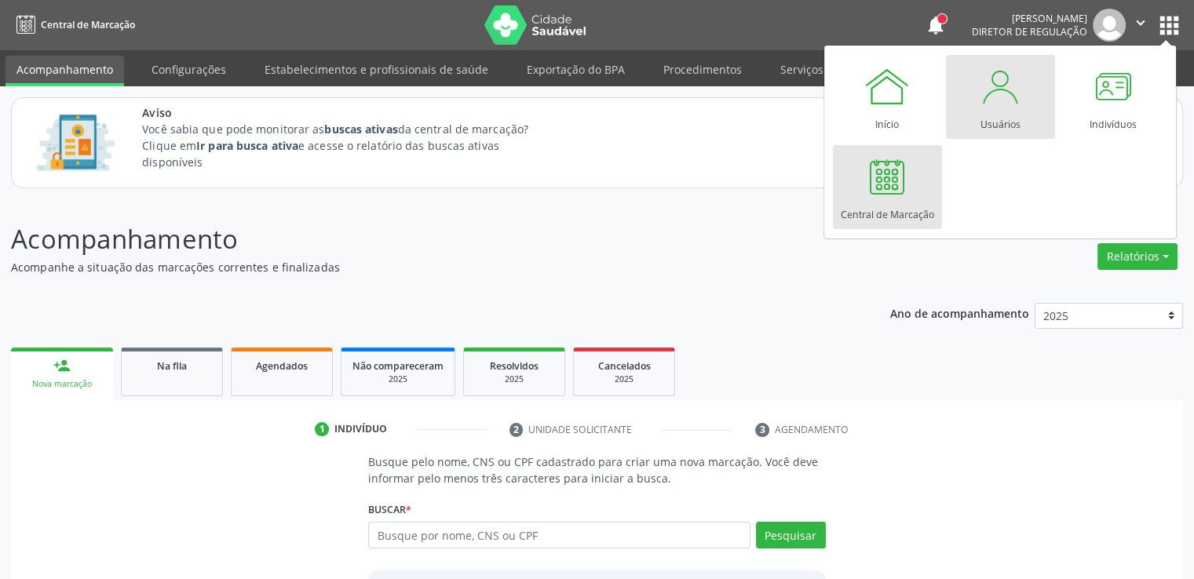
click at [1014, 108] on div at bounding box center [999, 86] width 47 height 47
